Goal: Task Accomplishment & Management: Manage account settings

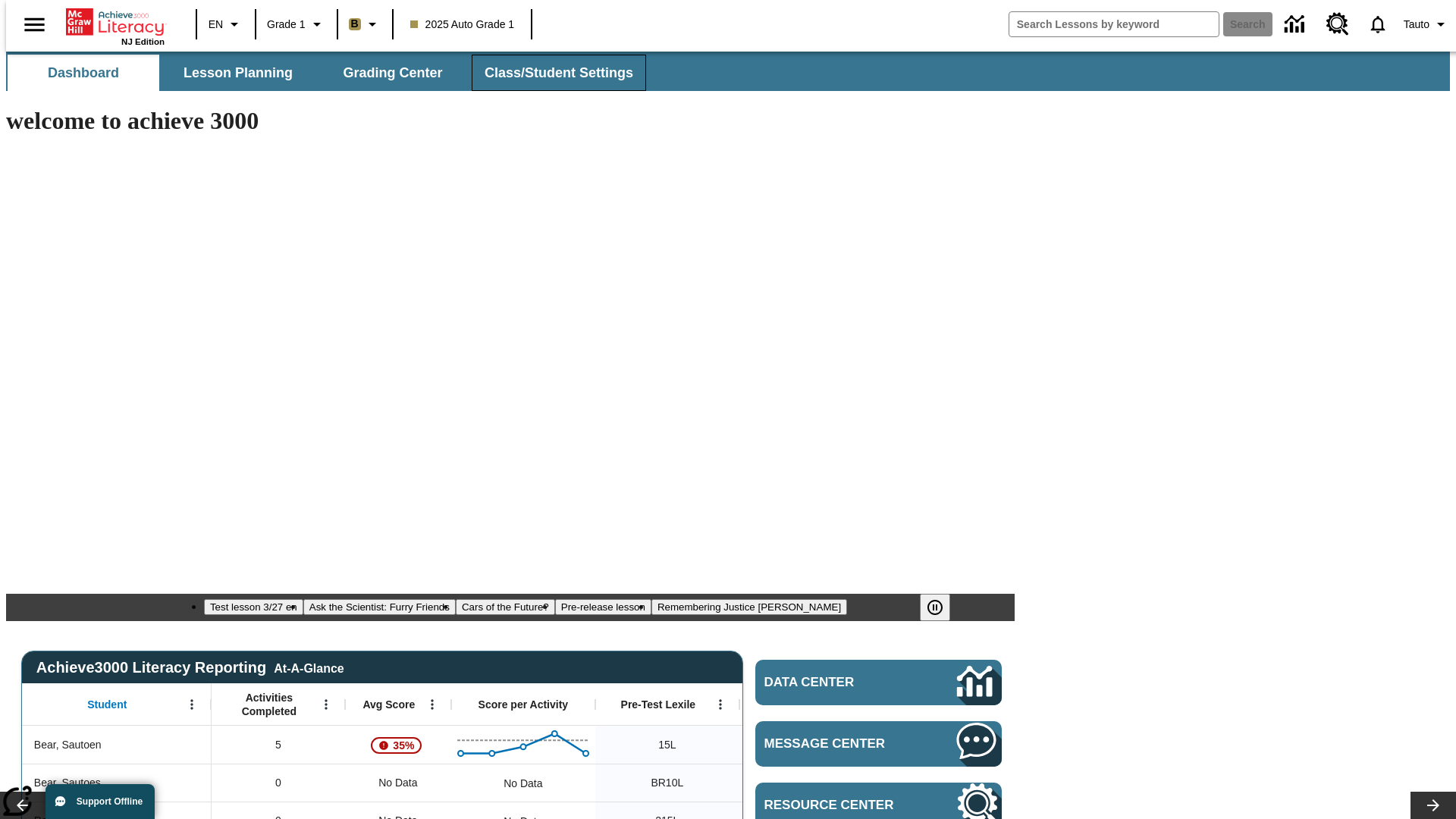
click at [550, 73] on span "Class/Student Settings" at bounding box center [558, 73] width 148 height 17
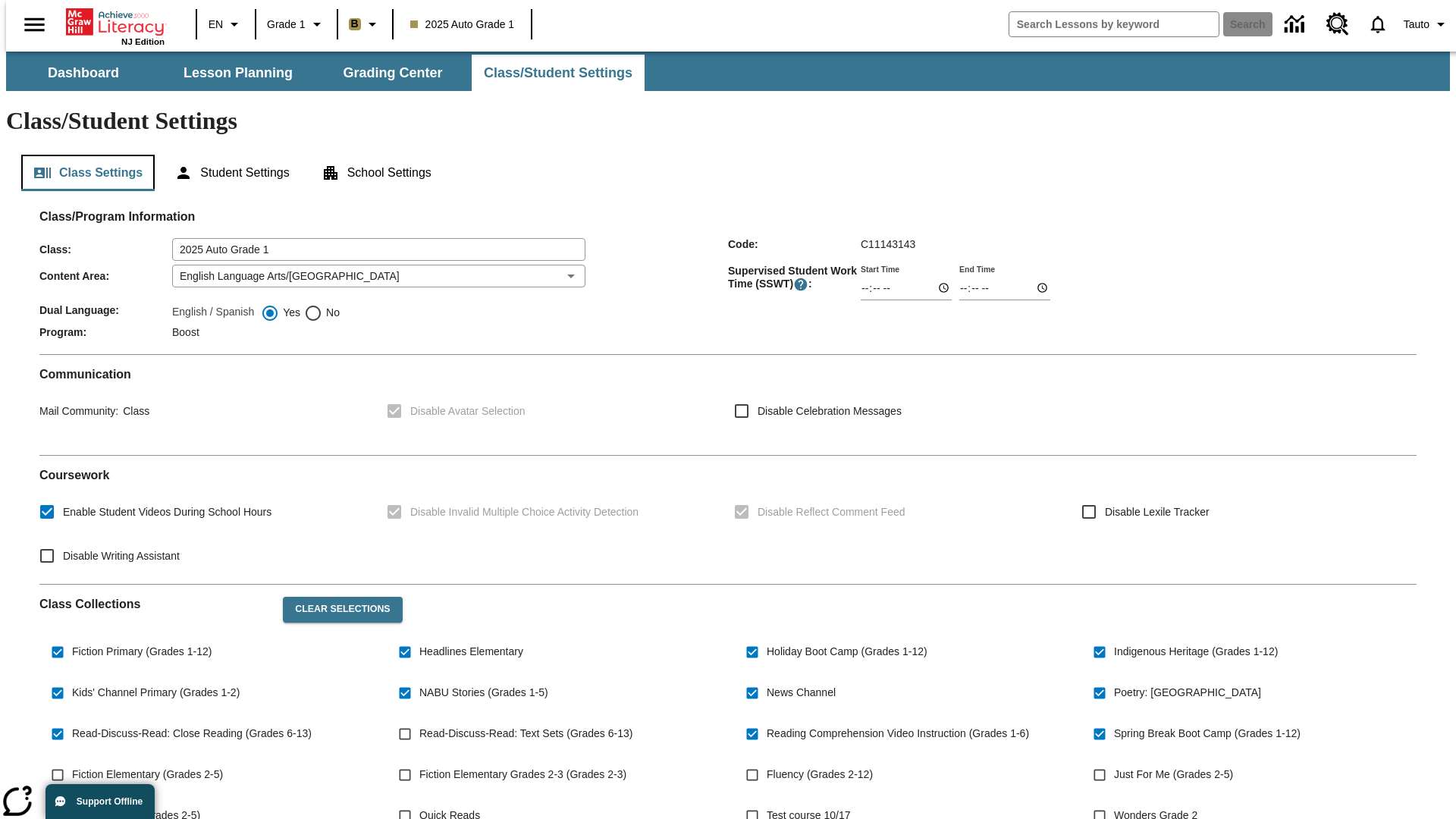
click at [82, 155] on button "Class Settings" at bounding box center [87, 173] width 133 height 37
click at [526, 726] on span "Read-Discuss-Read: Text Sets (Grades 6-13)" at bounding box center [526, 734] width 213 height 16
click at [419, 720] on input "Read-Discuss-Read: Text Sets (Grades 6-13)" at bounding box center [405, 734] width 29 height 29
checkbox input "true"
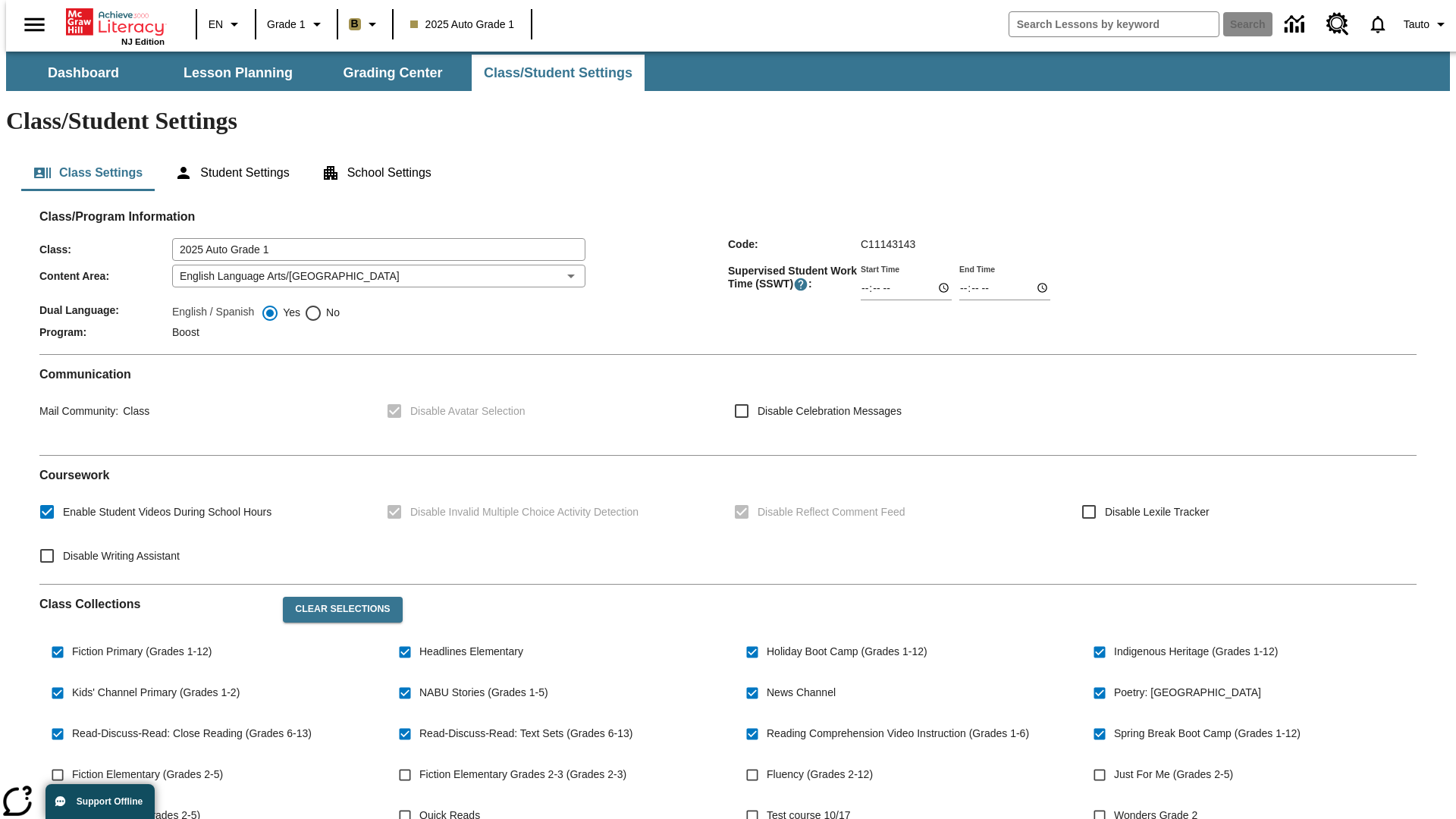
scroll to position [222, 0]
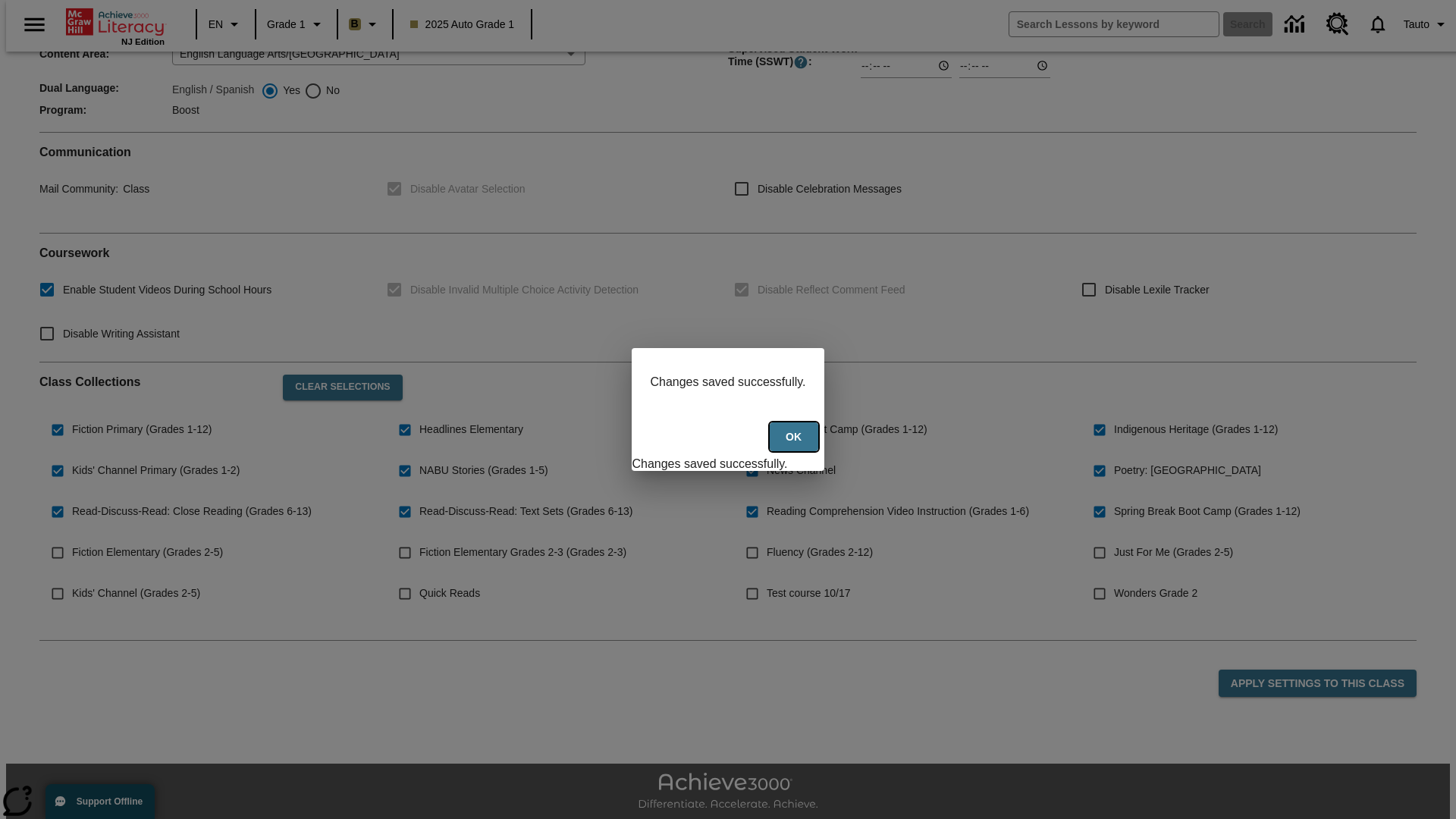
click at [795, 445] on button "Ok" at bounding box center [793, 436] width 48 height 29
